Goal: Information Seeking & Learning: Find specific fact

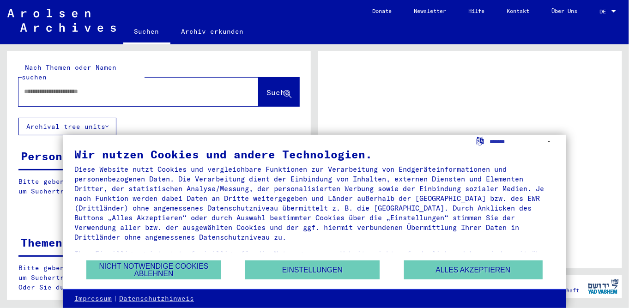
click at [121, 87] on input "text" at bounding box center [130, 92] width 212 height 10
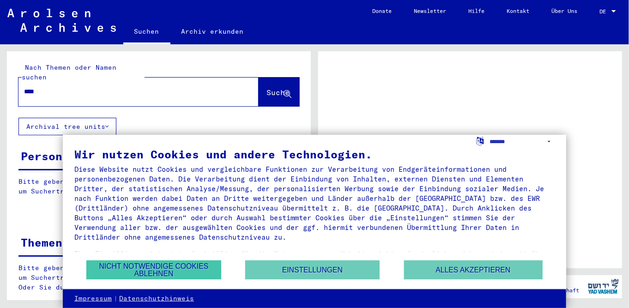
type input "****"
click at [140, 265] on button "Nicht notwendige Cookies ablehnen" at bounding box center [153, 269] width 134 height 19
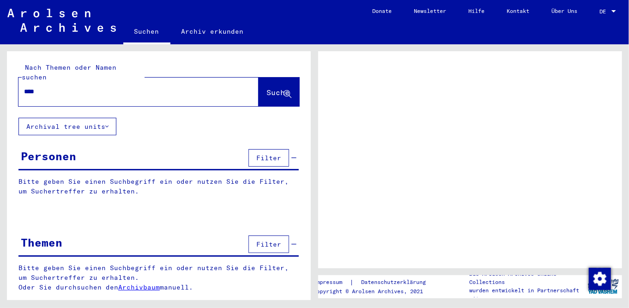
click at [266, 88] on span "Suche" at bounding box center [277, 92] width 23 height 9
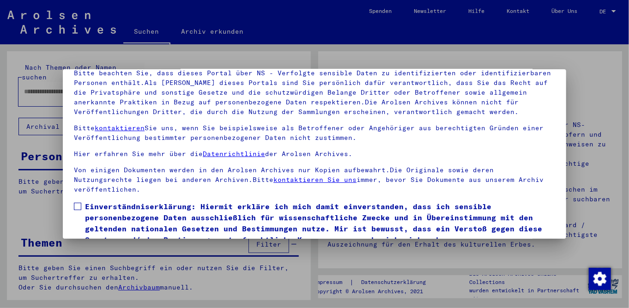
scroll to position [77, 0]
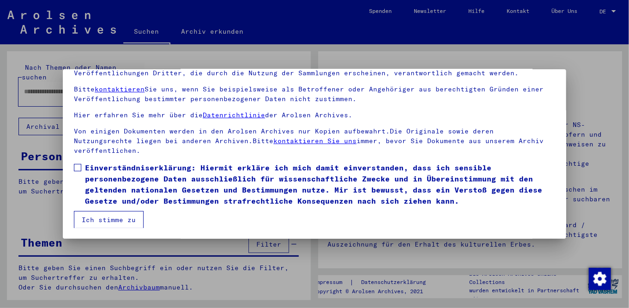
click at [91, 216] on button "Ich stimme zu" at bounding box center [109, 220] width 70 height 18
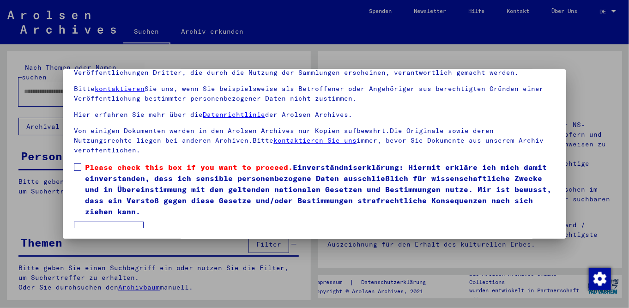
click at [78, 166] on span at bounding box center [77, 166] width 7 height 7
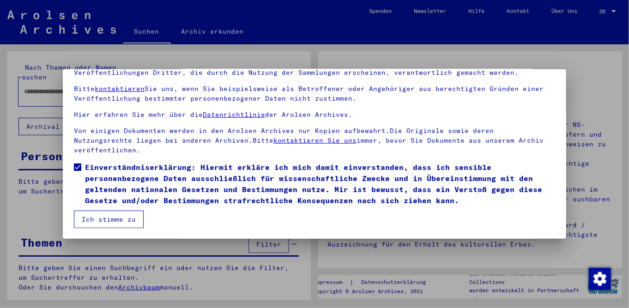
scroll to position [30, 0]
click at [100, 219] on button "Ich stimme zu" at bounding box center [109, 220] width 70 height 18
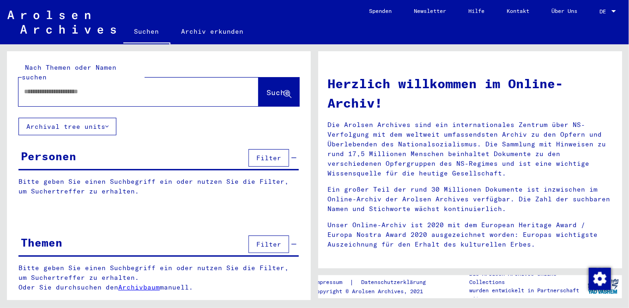
click at [138, 87] on input "text" at bounding box center [127, 92] width 207 height 10
type input "****"
click at [266, 88] on span "Suche" at bounding box center [277, 92] width 23 height 9
